Goal: Task Accomplishment & Management: Use online tool/utility

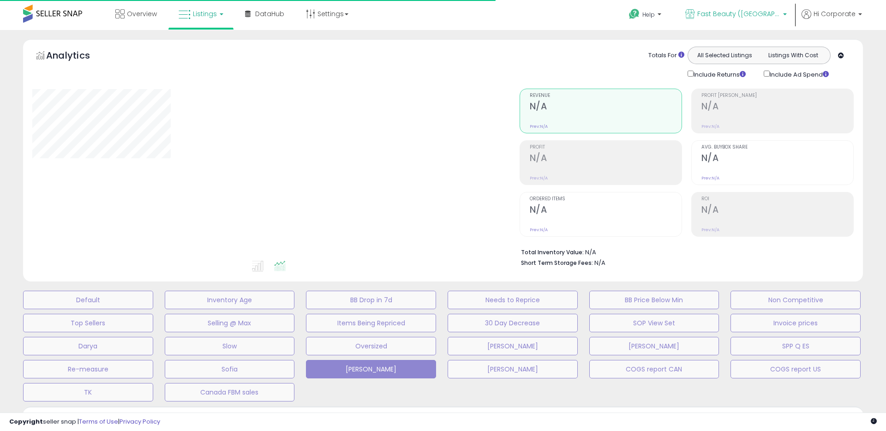
type input "**********"
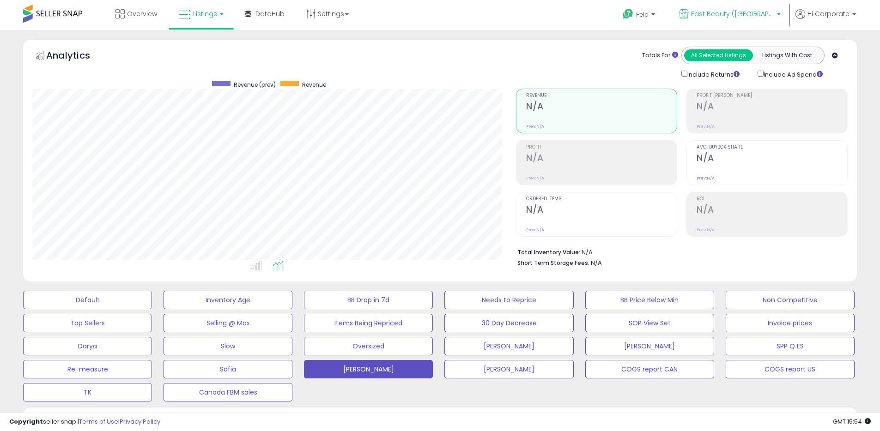
scroll to position [189, 483]
click at [743, 12] on span "Fast Beauty ([GEOGRAPHIC_DATA])" at bounding box center [732, 13] width 83 height 9
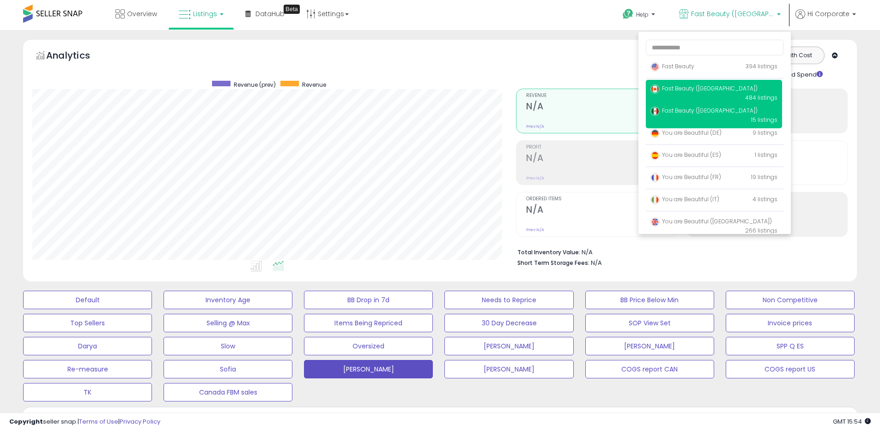
click at [699, 86] on span "Fast Beauty ([GEOGRAPHIC_DATA])" at bounding box center [703, 88] width 107 height 8
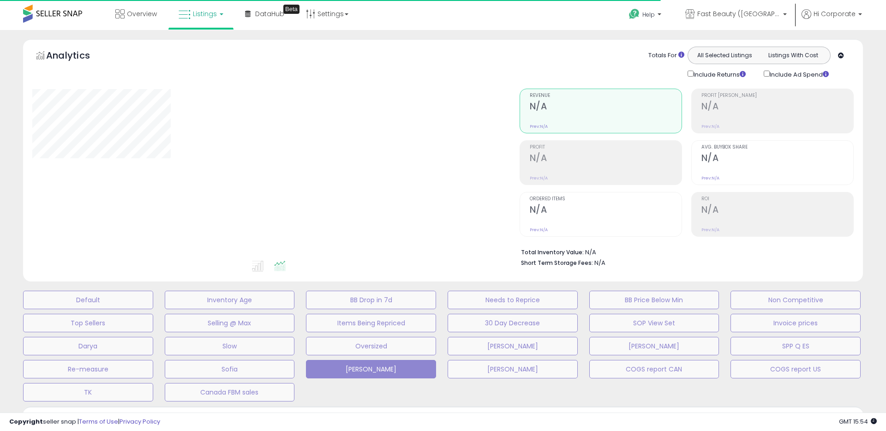
type input "**********"
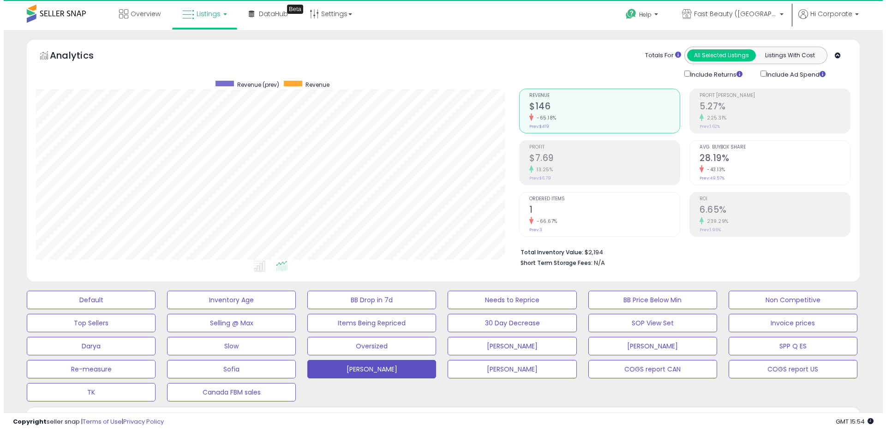
scroll to position [189, 483]
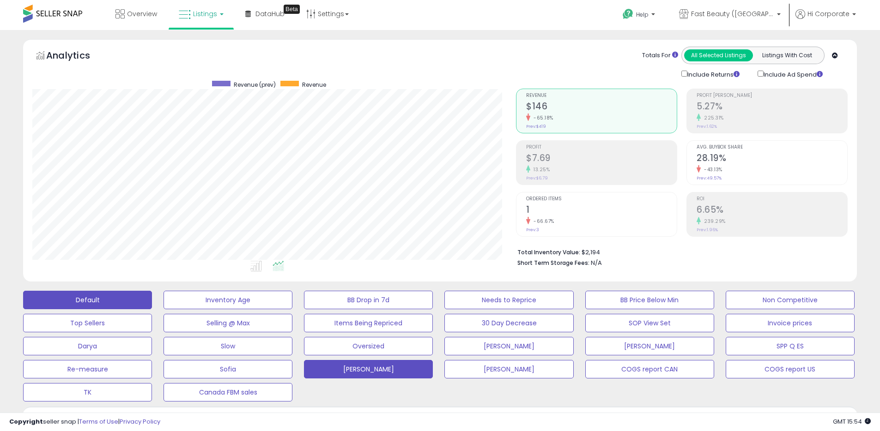
click at [121, 297] on button "Default" at bounding box center [87, 300] width 129 height 18
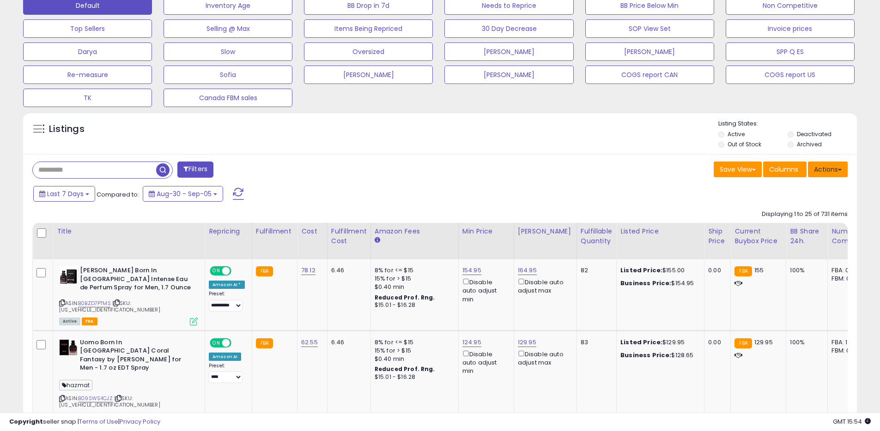
click at [837, 169] on span at bounding box center [839, 170] width 4 height 2
click at [792, 231] on link "Export All Columns" at bounding box center [789, 228] width 101 height 14
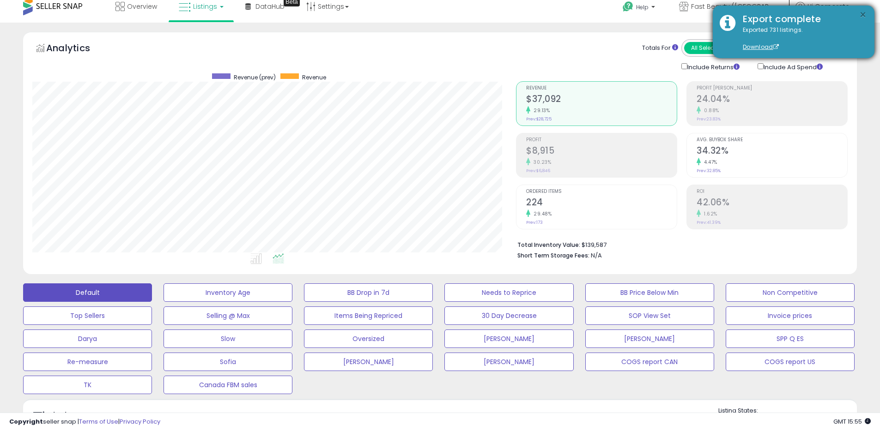
scroll to position [0, 0]
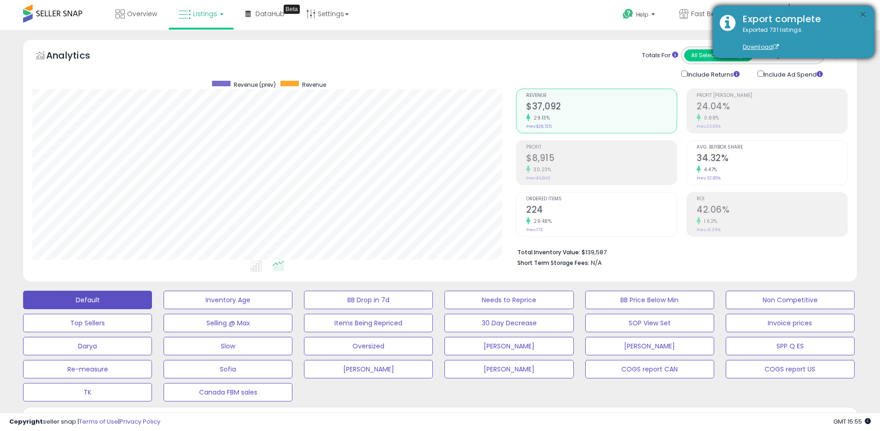
click at [862, 16] on button "×" at bounding box center [862, 15] width 7 height 12
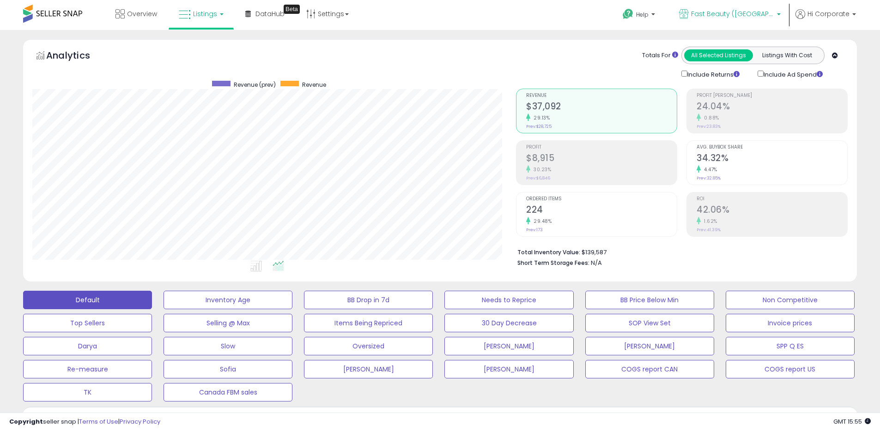
click at [688, 17] on icon at bounding box center [684, 14] width 10 height 10
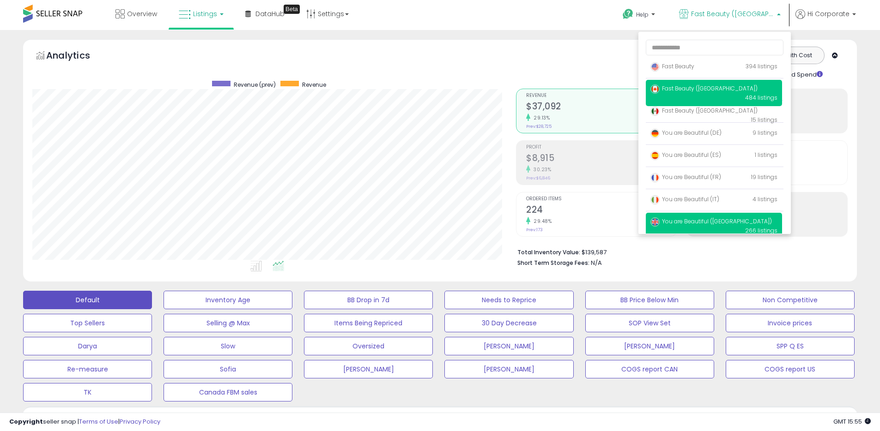
click at [682, 218] on span "You are Beautiful ([GEOGRAPHIC_DATA])" at bounding box center [710, 221] width 121 height 8
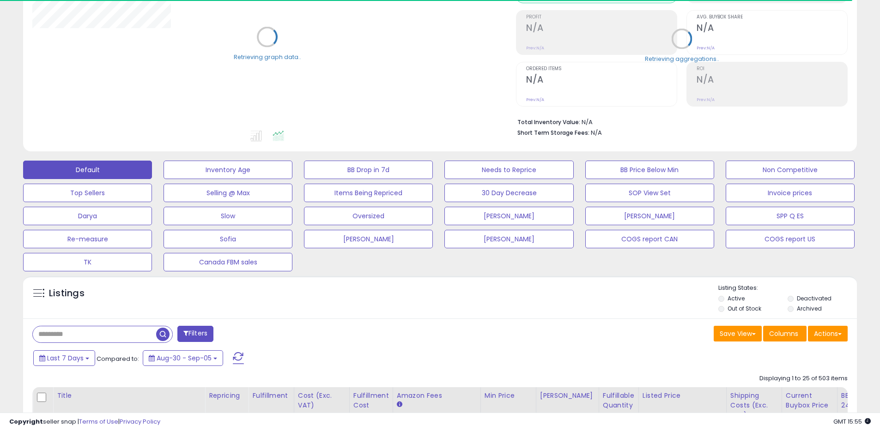
scroll to position [176, 0]
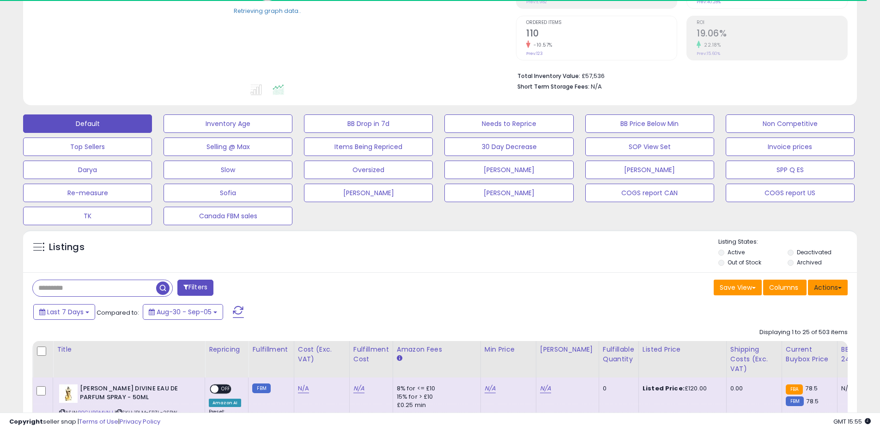
click at [840, 286] on button "Actions" at bounding box center [827, 288] width 40 height 16
click at [766, 344] on link "Export All Columns" at bounding box center [789, 346] width 101 height 14
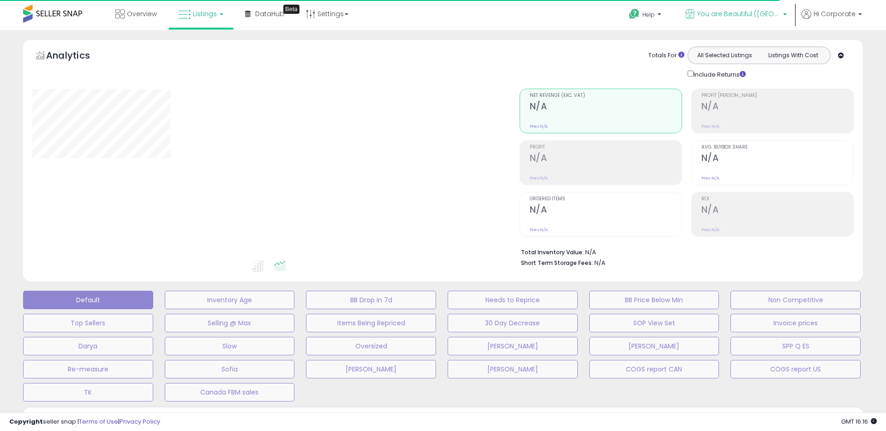
click at [751, 19] on p "You are Beautiful ([GEOGRAPHIC_DATA])" at bounding box center [737, 15] width 102 height 12
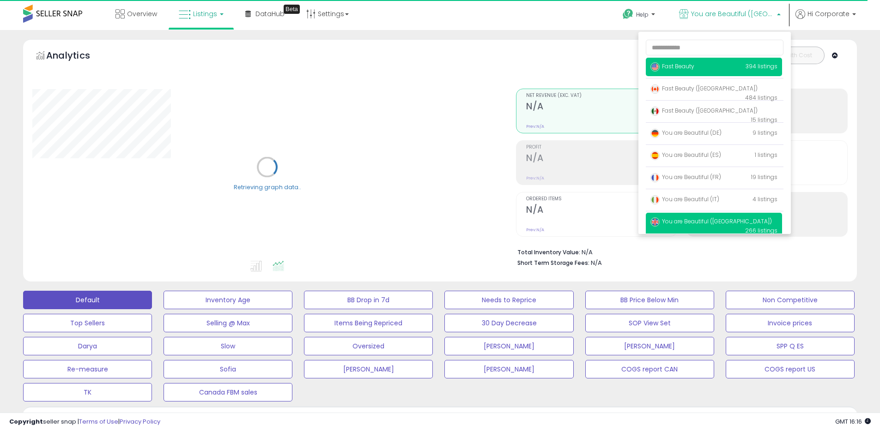
click at [685, 65] on span "Fast Beauty" at bounding box center [672, 66] width 44 height 8
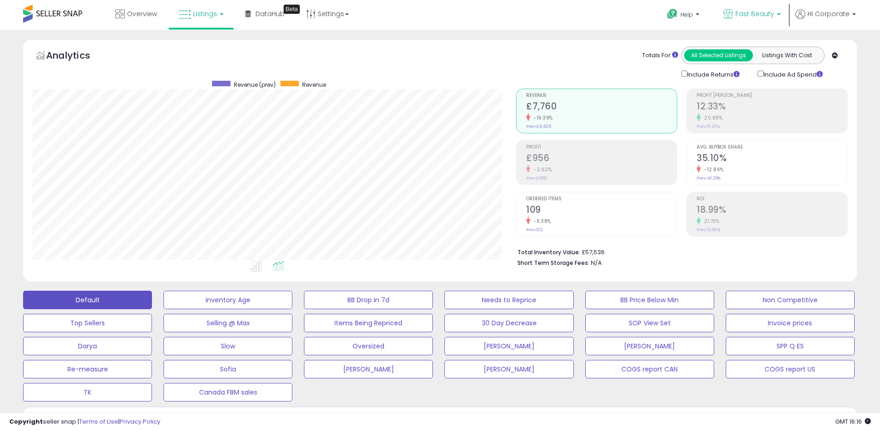
click at [755, 19] on p "Fast Beauty" at bounding box center [751, 15] width 57 height 12
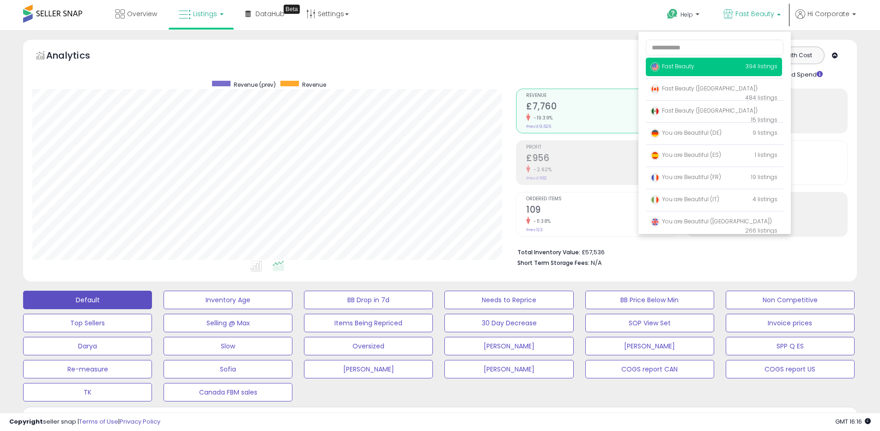
click at [681, 68] on span "Fast Beauty" at bounding box center [672, 66] width 44 height 8
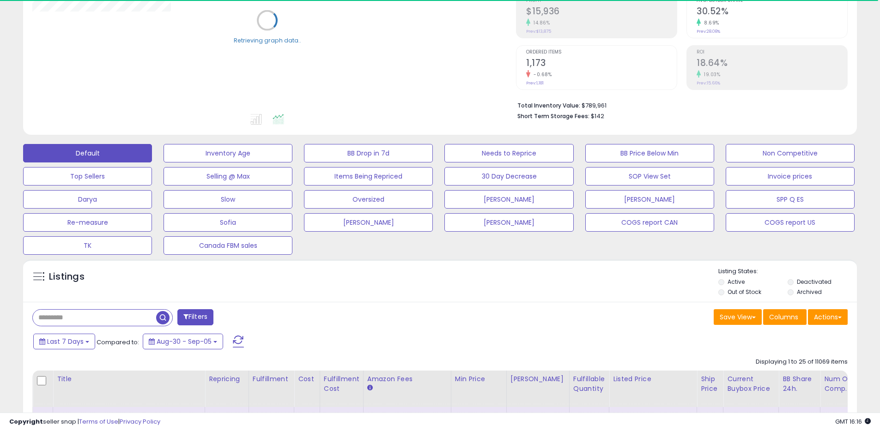
scroll to position [153, 0]
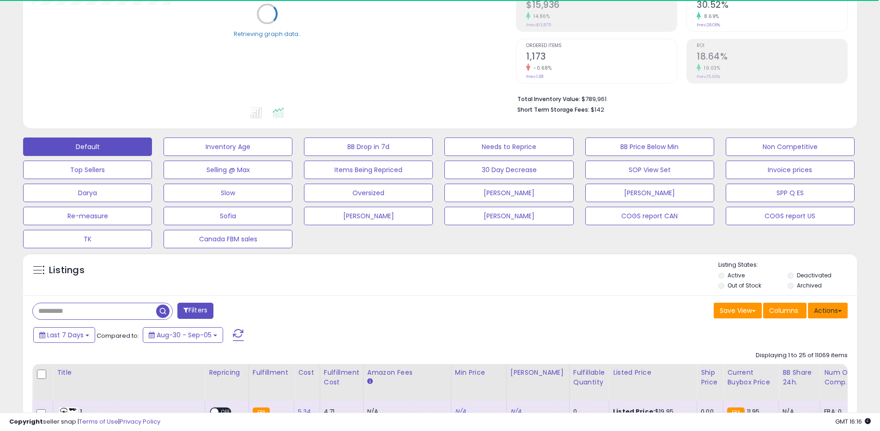
click at [824, 303] on button "Actions" at bounding box center [827, 311] width 40 height 16
click at [778, 364] on link "Export All Columns" at bounding box center [789, 369] width 101 height 14
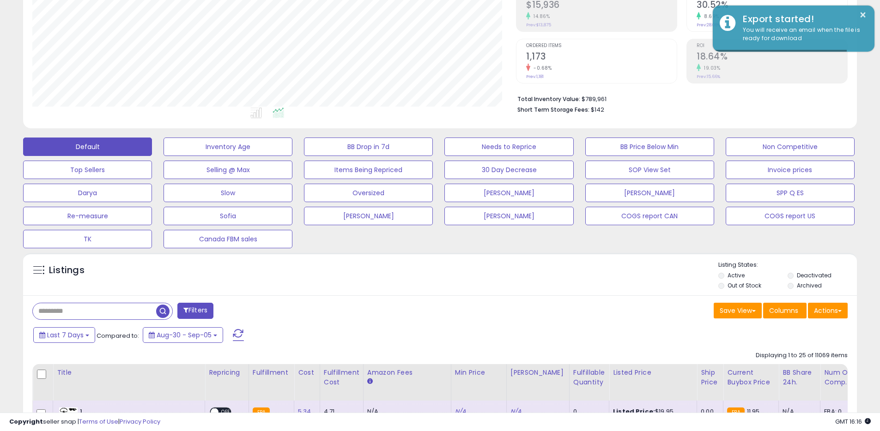
scroll to position [189, 483]
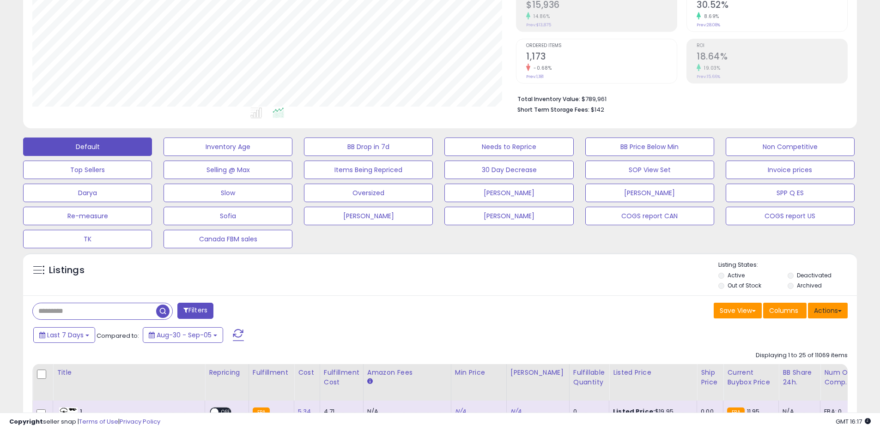
click at [824, 316] on button "Actions" at bounding box center [827, 311] width 40 height 16
click at [772, 365] on link "Export All Columns" at bounding box center [789, 369] width 101 height 14
